Goal: Task Accomplishment & Management: Complete application form

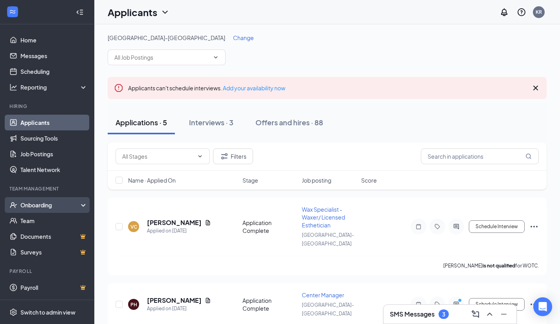
click at [67, 206] on div "Onboarding" at bounding box center [50, 205] width 61 height 8
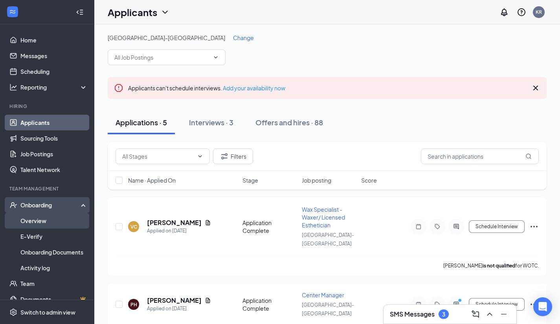
click at [65, 219] on link "Overview" at bounding box center [53, 221] width 67 height 16
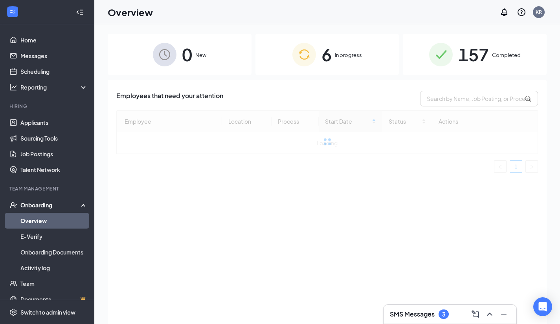
click at [337, 59] on span "In progress" at bounding box center [348, 55] width 27 height 8
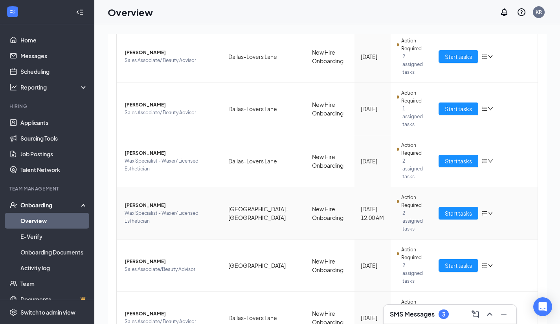
scroll to position [35, 0]
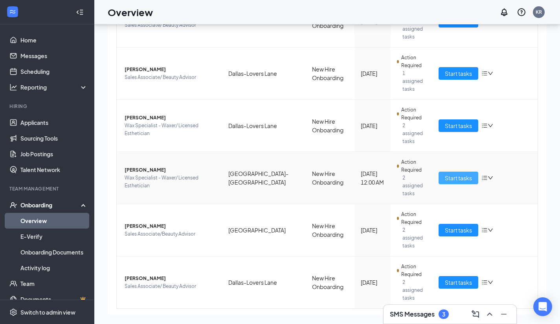
click at [460, 174] on span "Start tasks" at bounding box center [458, 178] width 27 height 9
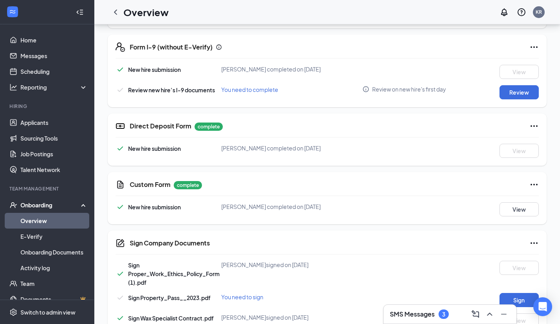
scroll to position [230, 0]
click at [512, 96] on button "Review" at bounding box center [519, 92] width 39 height 14
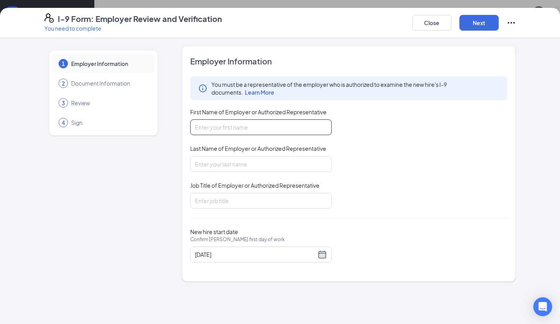
click at [219, 127] on input "First Name of Employer or Authorized Representative" at bounding box center [260, 127] width 141 height 16
type input "[PERSON_NAME]"
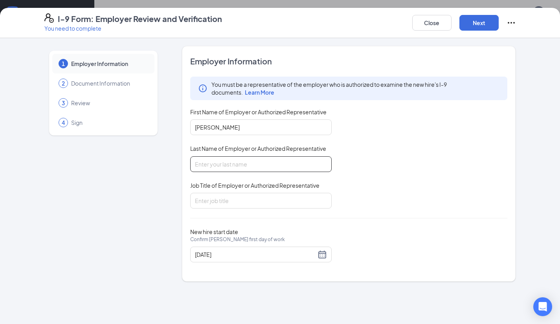
click at [227, 165] on input "Last Name of Employer or Authorized Representative" at bounding box center [260, 164] width 141 height 16
type input "[PERSON_NAME]"
click at [233, 198] on input "Job Title of Employer or Authorized Representative" at bounding box center [260, 201] width 141 height 16
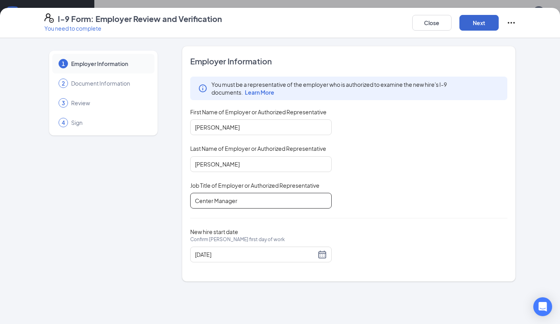
type input "Center Manager"
click at [478, 27] on button "Next" at bounding box center [478, 23] width 39 height 16
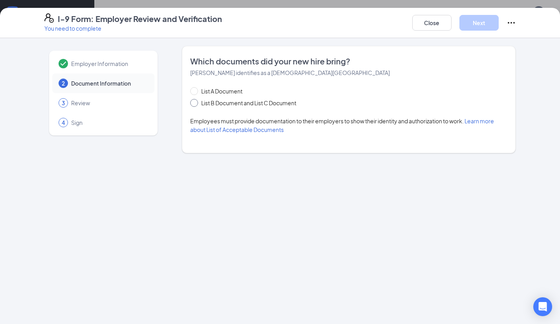
click at [194, 103] on input "List B Document and List C Document" at bounding box center [193, 102] width 6 height 6
radio input "true"
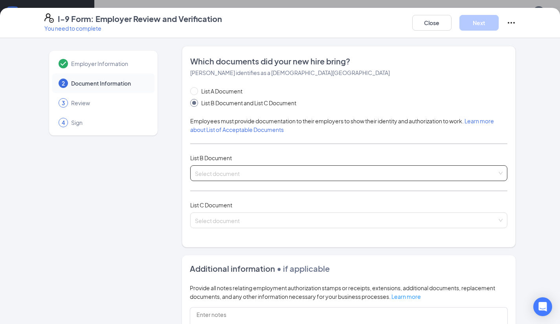
click at [310, 175] on input "search" at bounding box center [346, 172] width 303 height 12
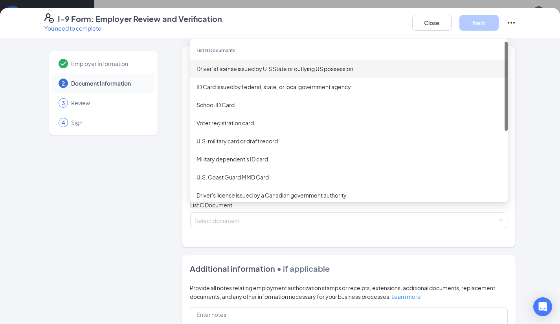
click at [298, 65] on div "Driver’s License issued by U.S State or outlying US possession" at bounding box center [349, 68] width 305 height 9
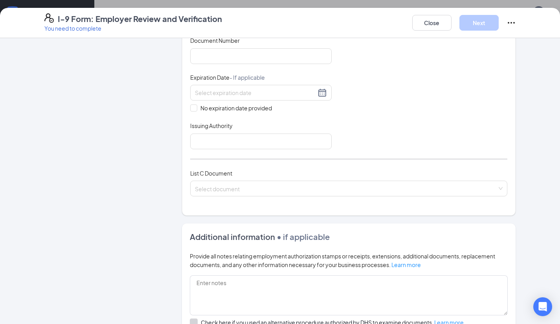
scroll to position [192, 0]
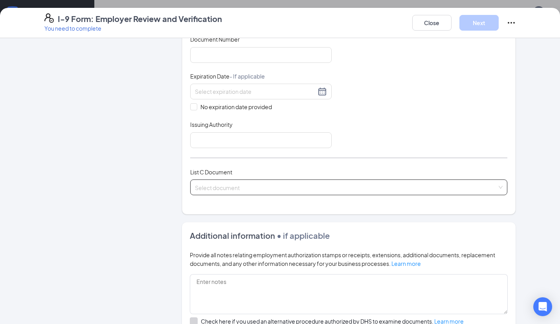
click at [294, 185] on div "Select document List C Documents Unrestricted Social Security Card Certificatio…" at bounding box center [349, 188] width 318 height 16
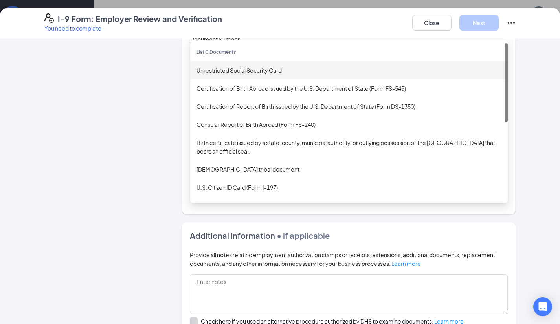
click at [282, 66] on div "Unrestricted Social Security Card" at bounding box center [349, 70] width 305 height 9
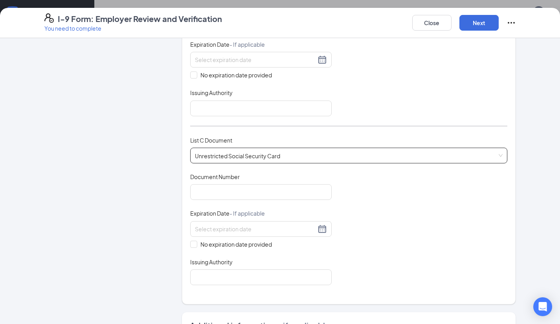
scroll to position [228, 0]
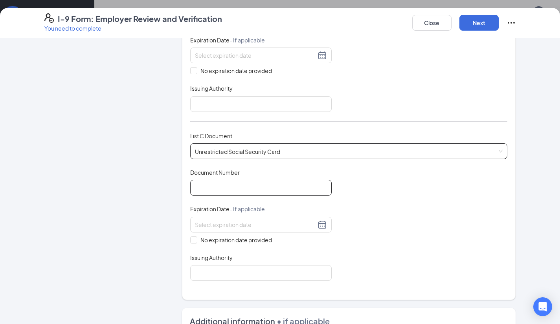
click at [259, 181] on input "Document Number" at bounding box center [260, 188] width 141 height 16
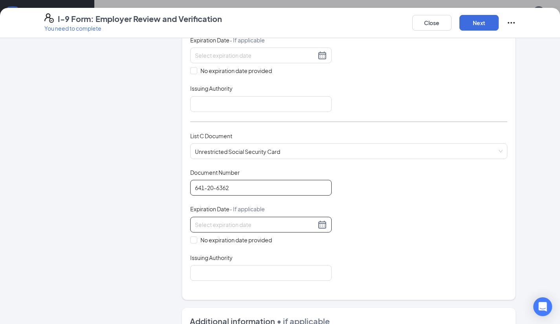
type input "641-20-6362"
click at [321, 226] on div at bounding box center [261, 224] width 132 height 9
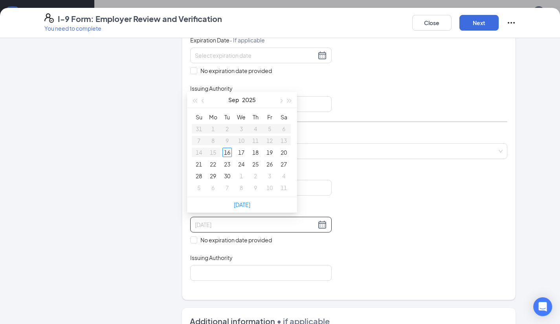
type input "[DATE]"
click at [190, 237] on input "No expiration date provided" at bounding box center [193, 240] width 6 height 6
checkbox input "true"
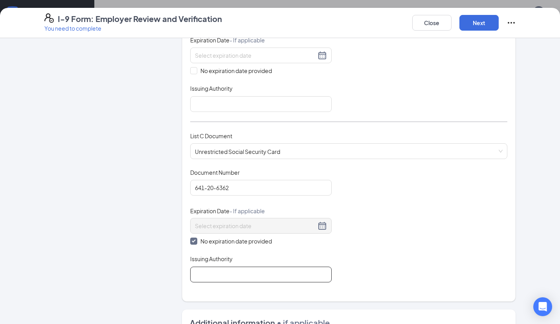
click at [208, 279] on input "Issuing Authority" at bounding box center [260, 275] width 141 height 16
type input "[GEOGRAPHIC_DATA]"
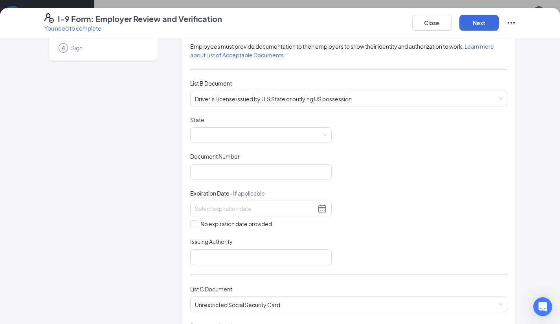
scroll to position [74, 0]
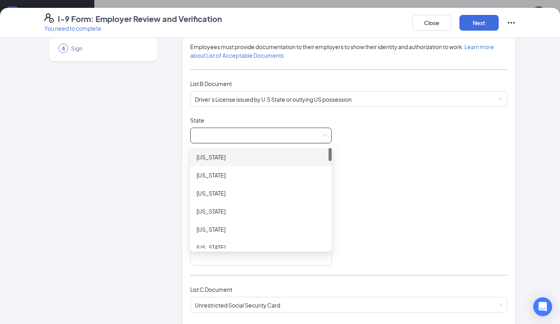
click at [278, 140] on span at bounding box center [261, 135] width 132 height 15
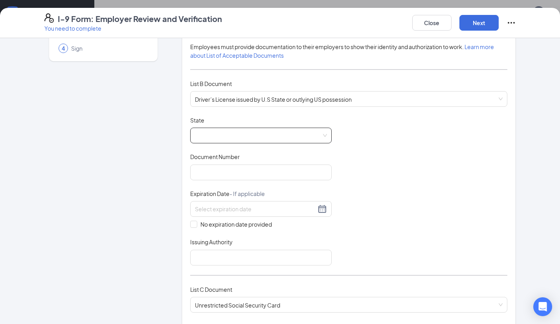
click at [270, 131] on span at bounding box center [261, 135] width 132 height 15
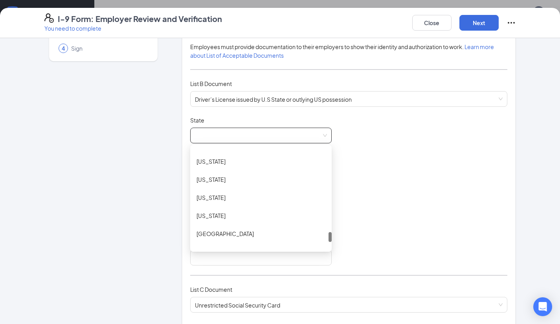
scroll to position [828, 0]
click at [273, 175] on div "[US_STATE]" at bounding box center [261, 179] width 129 height 9
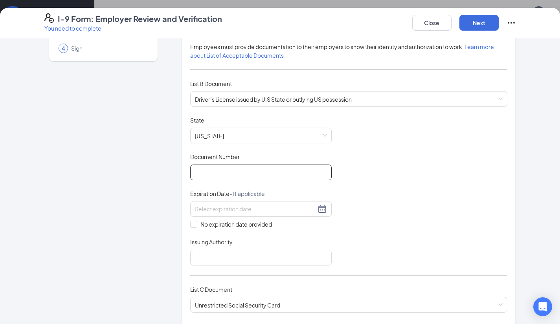
click at [273, 175] on input "Document Number" at bounding box center [260, 173] width 141 height 16
type input "34583265"
click at [317, 205] on div at bounding box center [261, 208] width 132 height 9
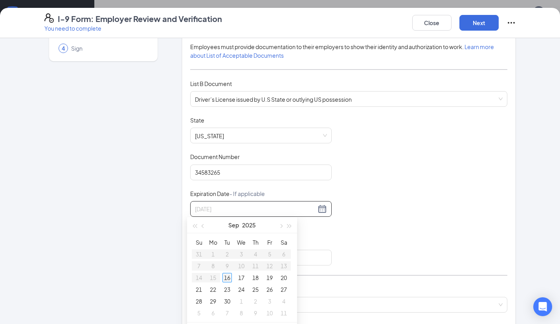
type input "[DATE]"
click at [203, 276] on div "9" at bounding box center [198, 277] width 9 height 9
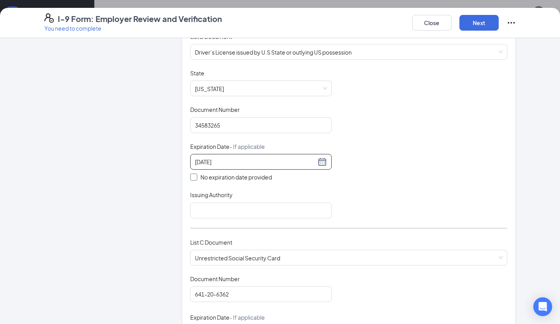
scroll to position [122, 0]
type input "[DATE]"
click at [282, 207] on input "Issuing Authority" at bounding box center [260, 210] width 141 height 16
type input "[US_STATE]"
click at [369, 184] on div "Document Title Driver’s License issued by U.S State or outlying US possession S…" at bounding box center [349, 143] width 318 height 149
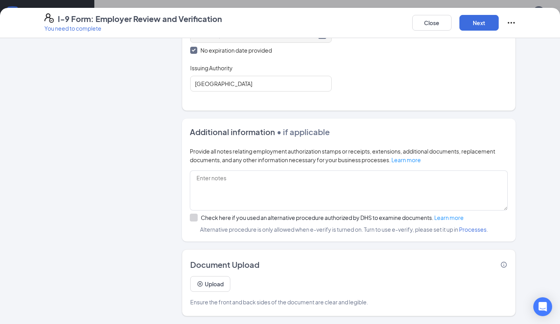
scroll to position [188, 0]
click at [217, 287] on button "Upload" at bounding box center [210, 284] width 40 height 16
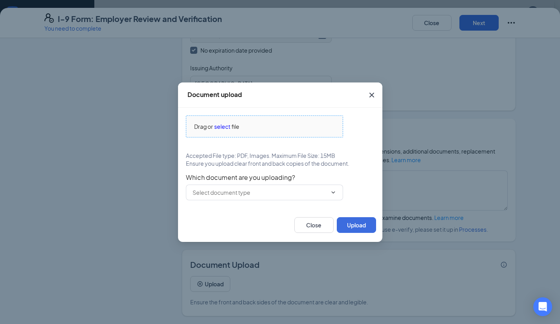
click at [224, 122] on span "select" at bounding box center [222, 126] width 16 height 9
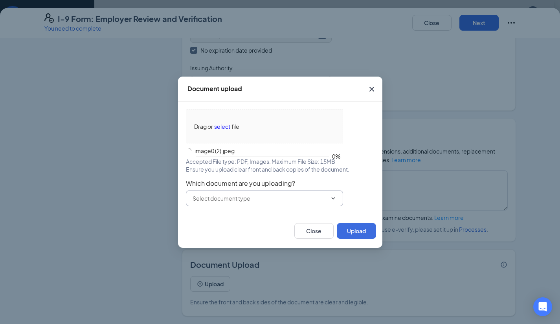
click at [235, 194] on input "text" at bounding box center [260, 198] width 134 height 9
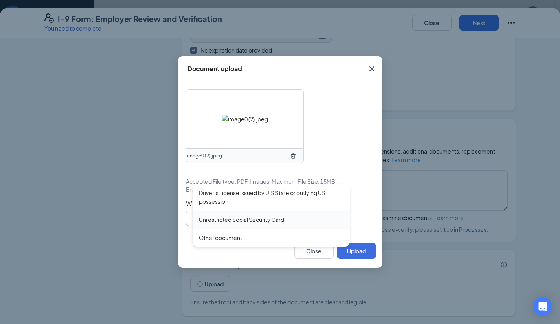
click at [270, 220] on div "Unrestricted Social Security Card" at bounding box center [241, 219] width 85 height 9
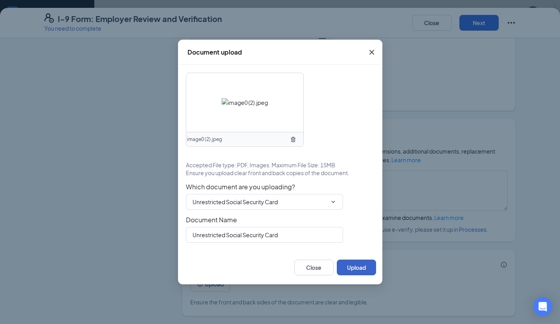
click at [360, 263] on button "Upload" at bounding box center [356, 268] width 39 height 16
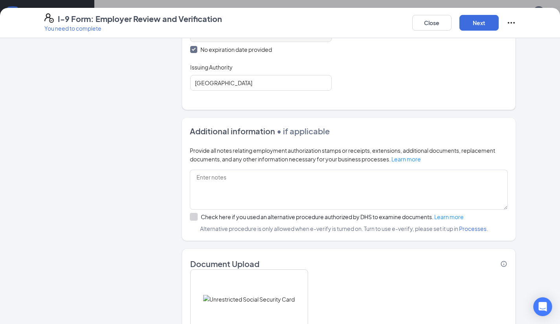
scroll to position [494, 0]
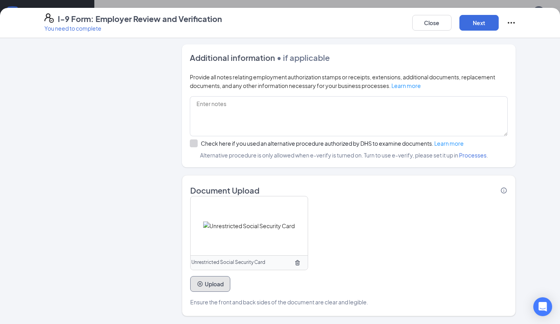
click at [221, 288] on button "Upload" at bounding box center [210, 284] width 40 height 16
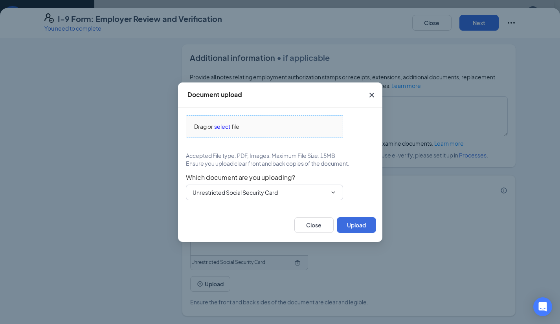
click at [227, 129] on span "select" at bounding box center [222, 126] width 16 height 9
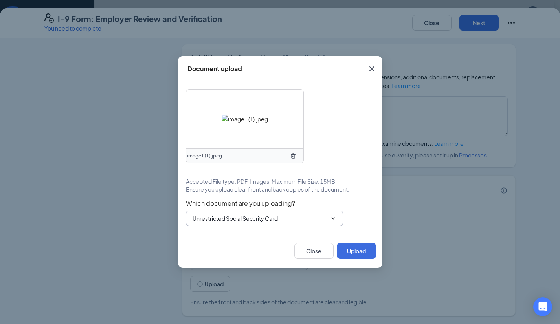
click at [285, 198] on div "image1 (1).jpeg Accepted File type: PDF, Images. Maximum File Size: 15MB Ensure…" at bounding box center [280, 157] width 189 height 137
click at [287, 215] on input "Unrestricted Social Security Card" at bounding box center [260, 218] width 134 height 9
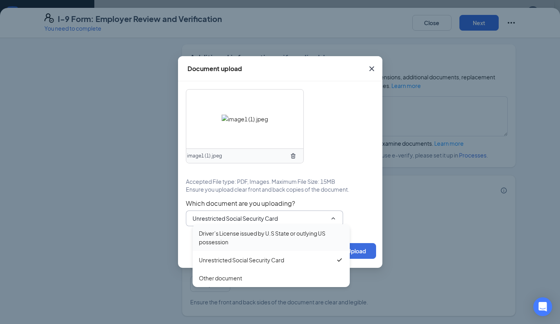
click at [290, 240] on div "Driver’s License issued by U.S State or outlying US possession" at bounding box center [271, 237] width 145 height 17
type input "Driver’s License issued by U.S State or outlying US possession"
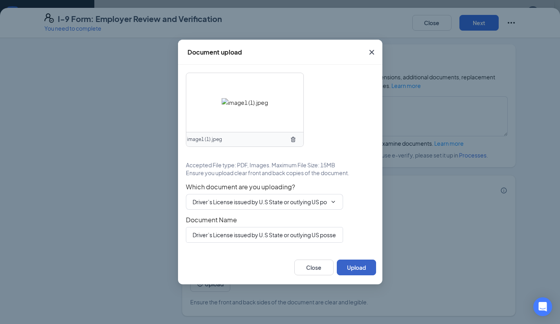
click at [358, 267] on button "Upload" at bounding box center [356, 268] width 39 height 16
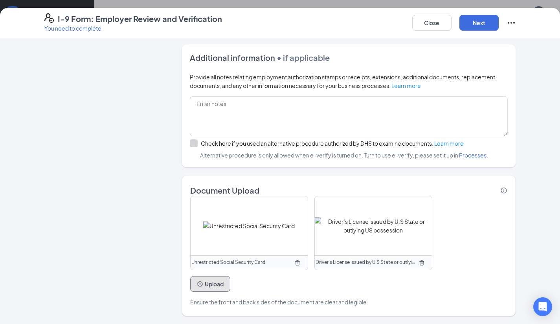
scroll to position [250, 0]
click at [475, 18] on button "Next" at bounding box center [478, 23] width 39 height 16
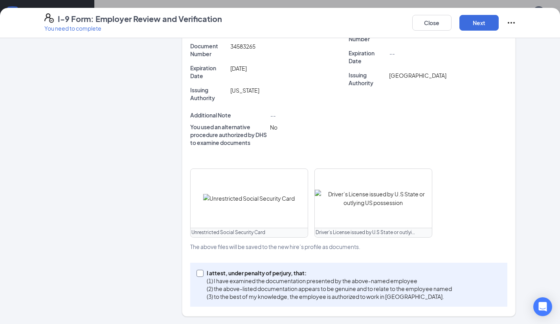
click at [197, 272] on input "I attest, under penalty of [PERSON_NAME], that: (1) I have examined the documen…" at bounding box center [200, 273] width 6 height 6
checkbox input "true"
click at [472, 23] on button "Next" at bounding box center [478, 23] width 39 height 16
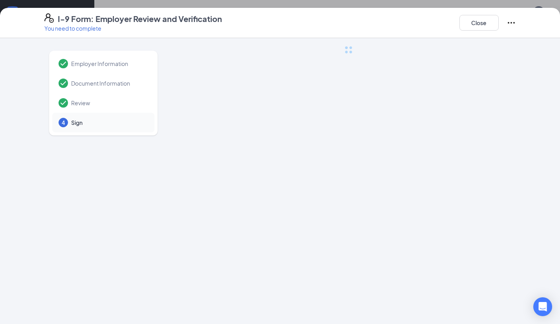
scroll to position [0, 0]
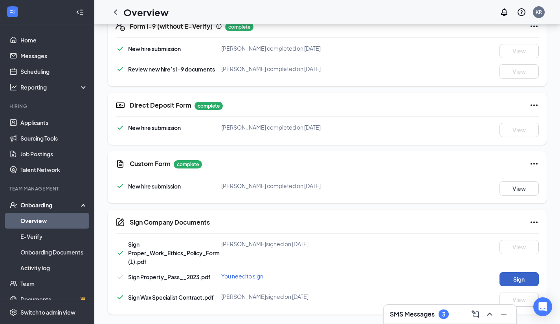
click at [516, 278] on button "Sign" at bounding box center [519, 279] width 39 height 14
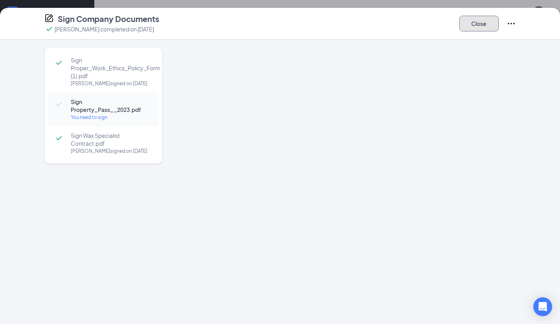
click at [478, 24] on button "Close" at bounding box center [478, 24] width 39 height 16
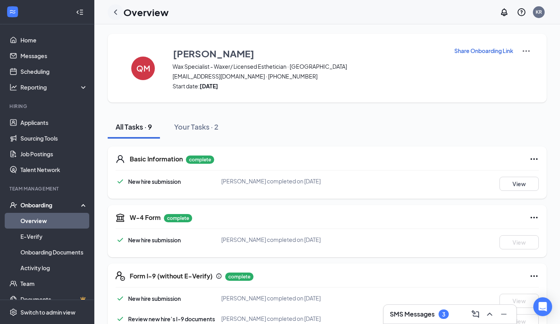
click at [116, 12] on icon "ChevronLeft" at bounding box center [115, 11] width 9 height 9
